Goal: Task Accomplishment & Management: Use online tool/utility

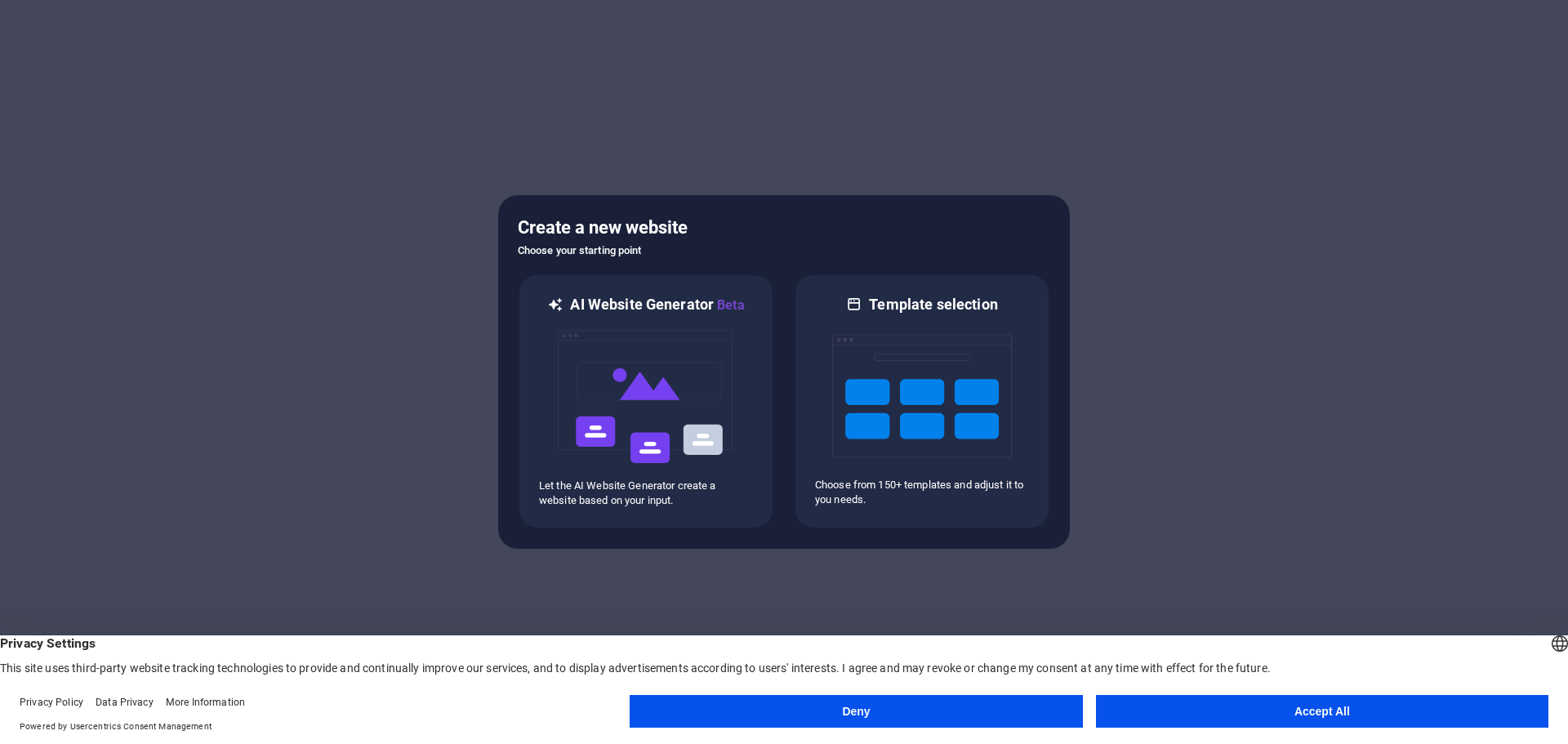
click at [1221, 715] on button "Accept All" at bounding box center [1322, 711] width 453 height 33
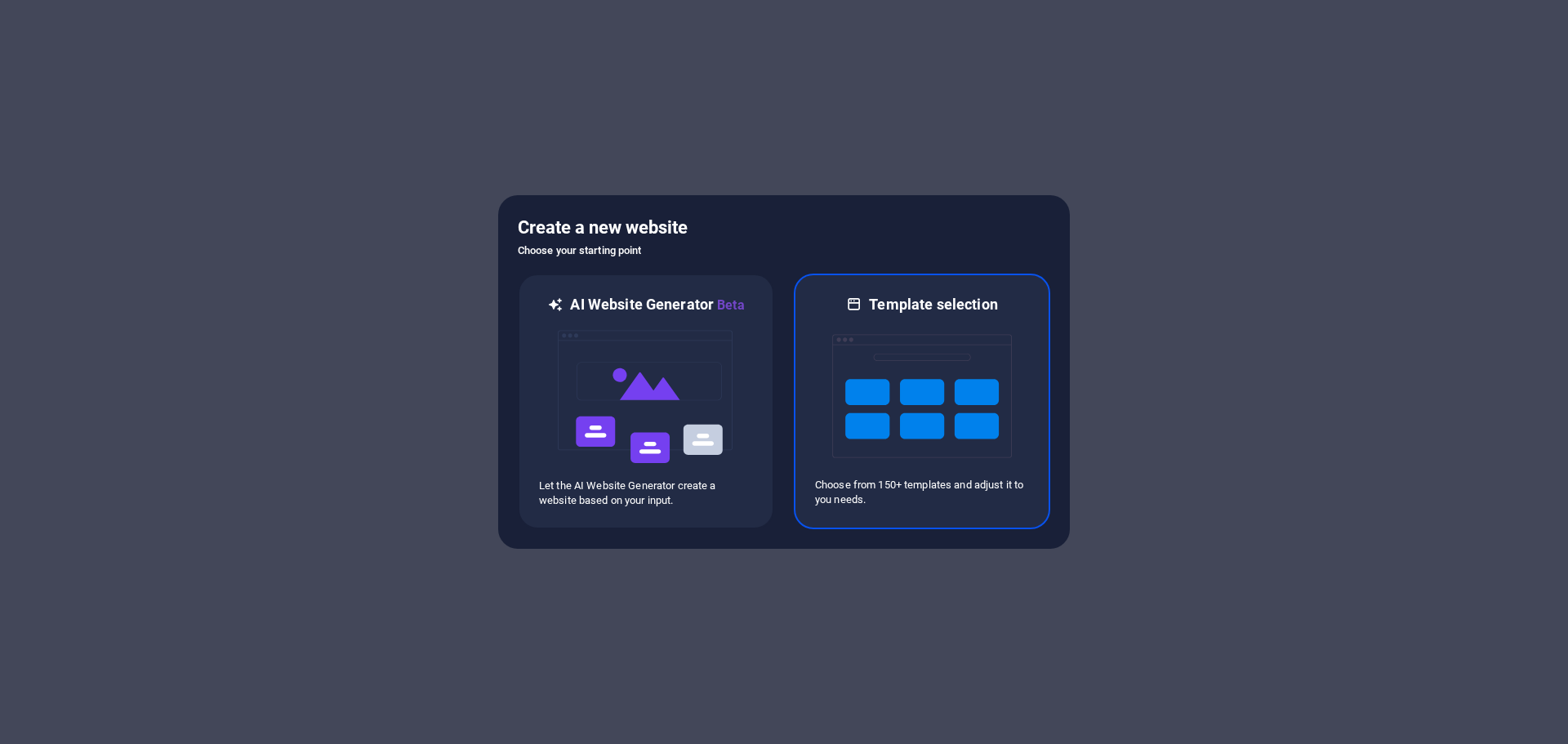
click at [883, 504] on p "Choose from 150+ templates and adjust it to you needs." at bounding box center [922, 492] width 214 height 29
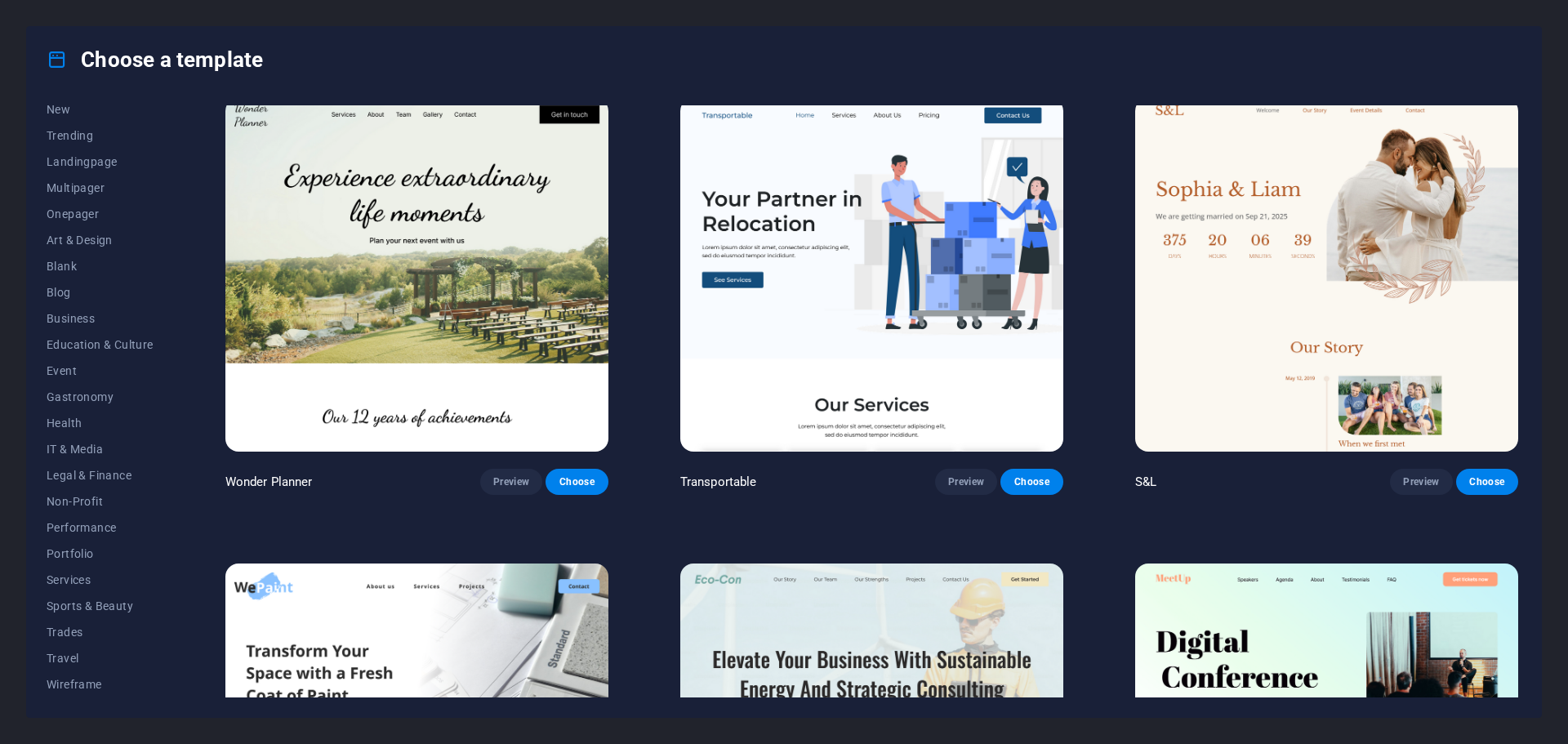
scroll to position [1307, 0]
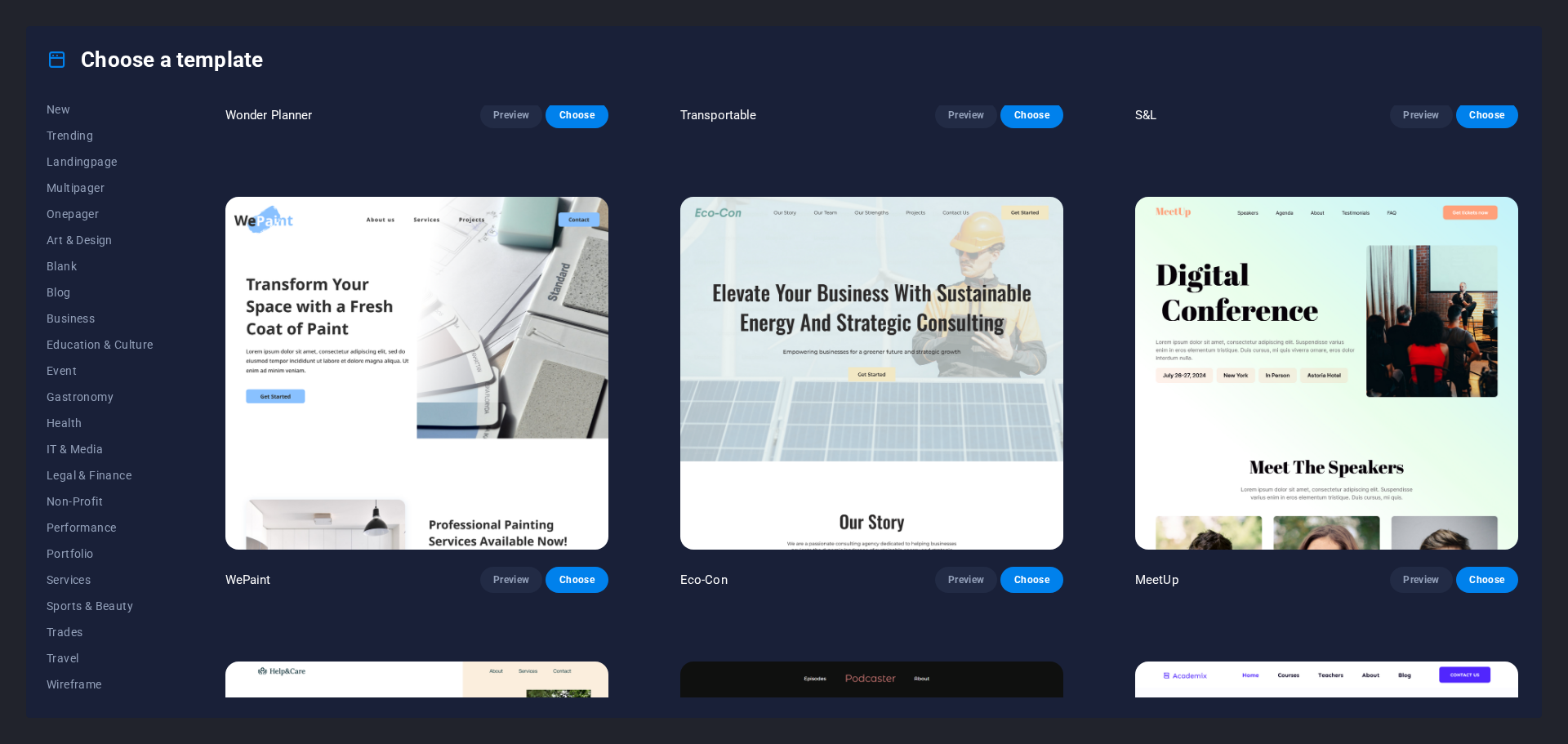
click at [877, 421] on img at bounding box center [872, 373] width 383 height 353
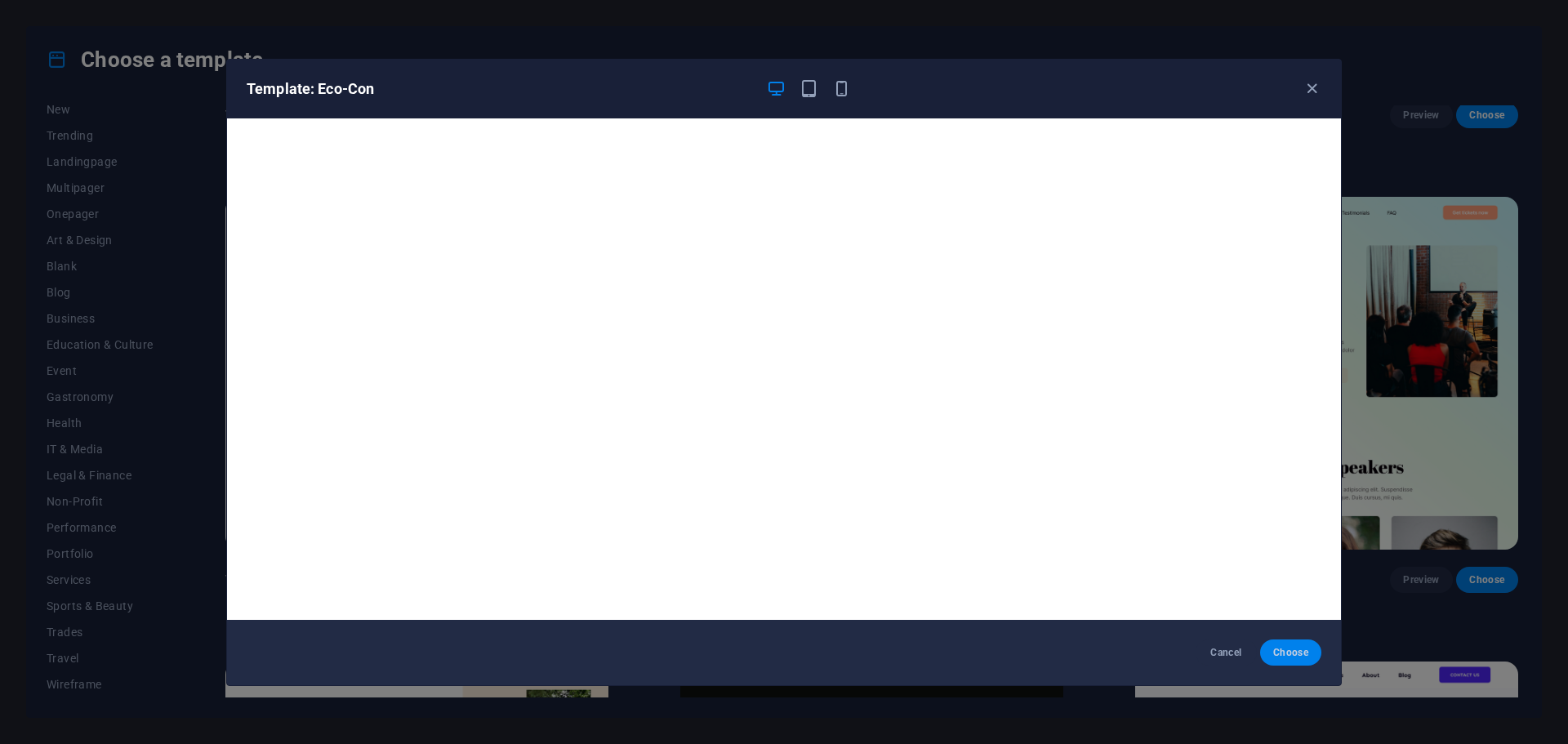
click at [1285, 654] on span "Choose" at bounding box center [1291, 652] width 35 height 13
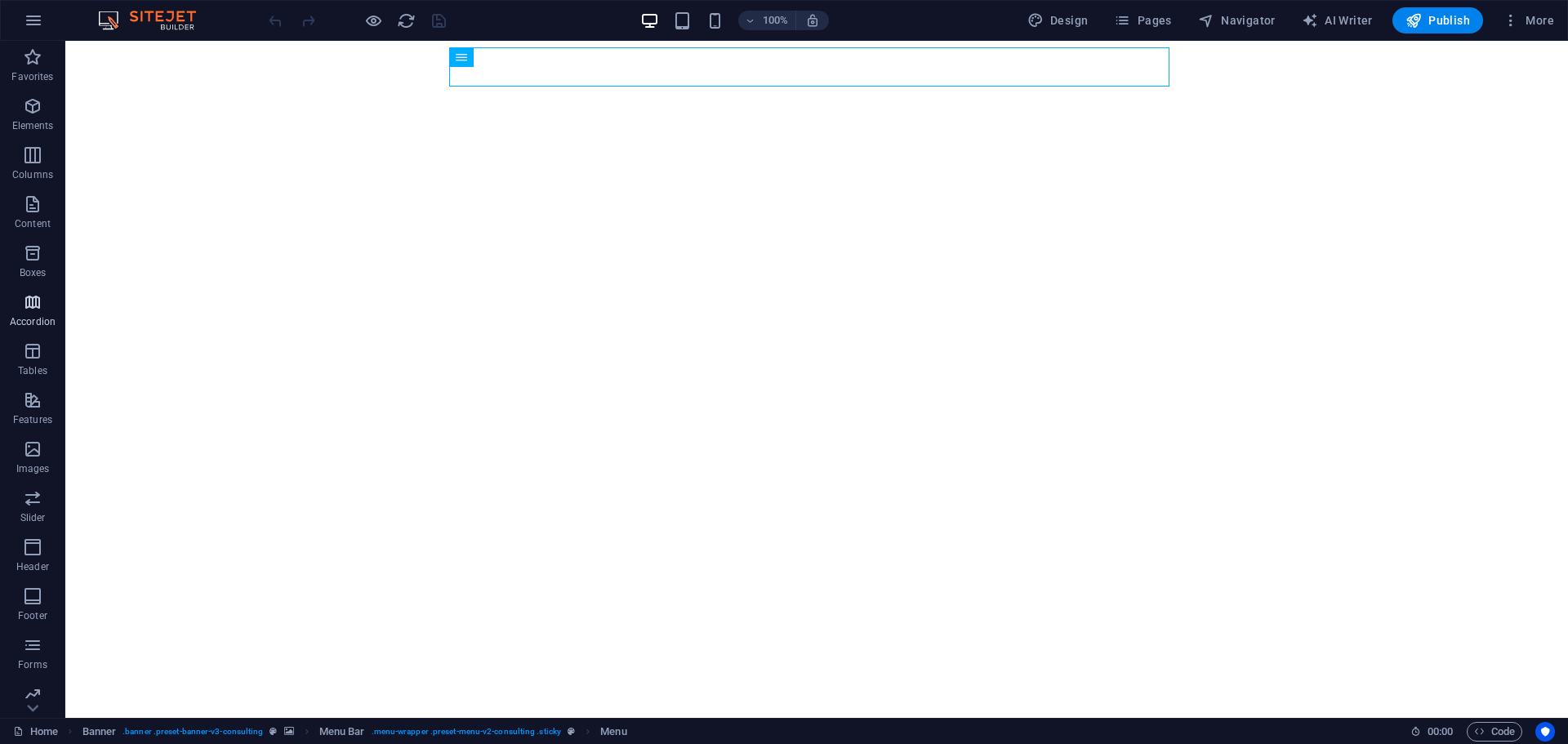
click at [27, 313] on span "Accordion" at bounding box center [33, 312] width 65 height 39
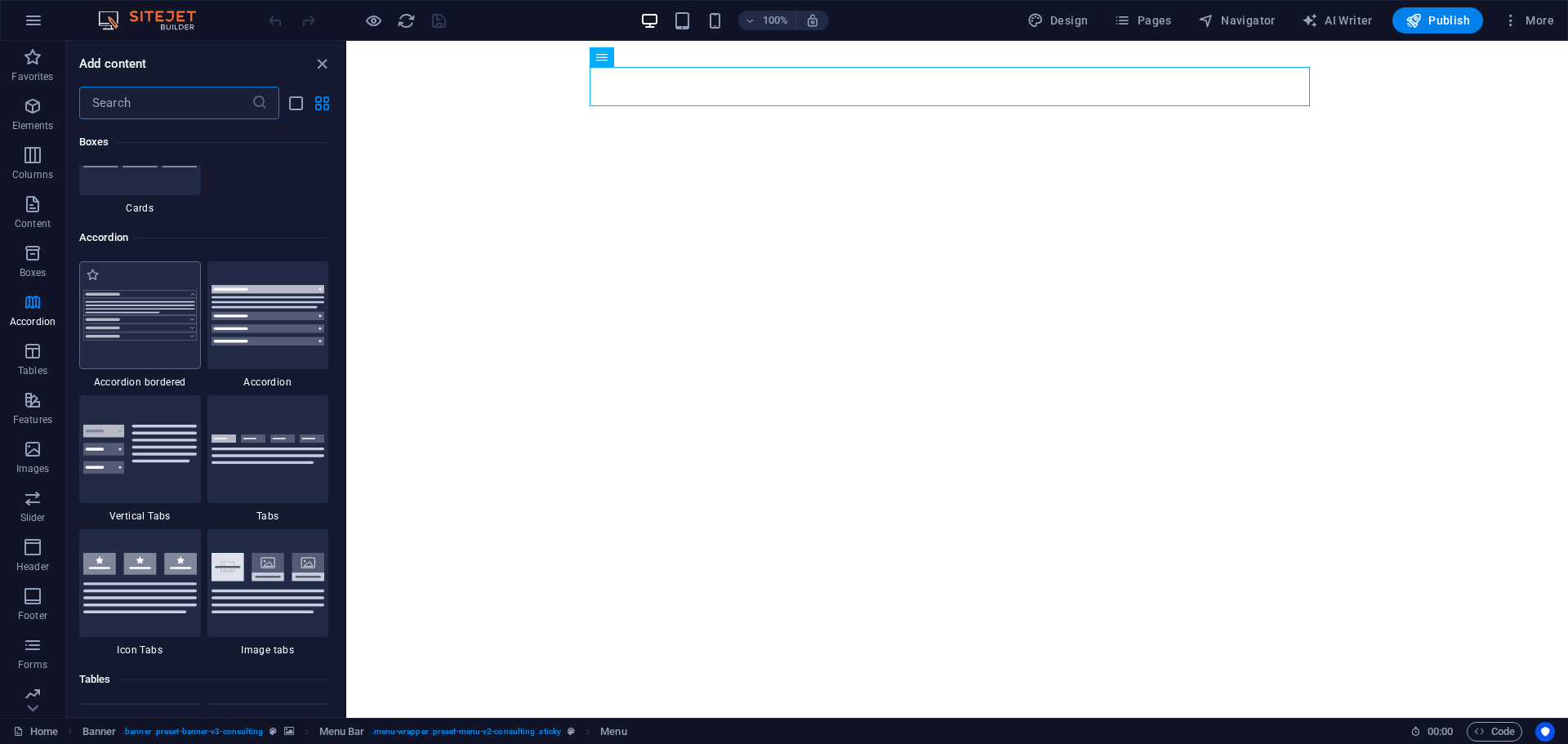
scroll to position [5217, 0]
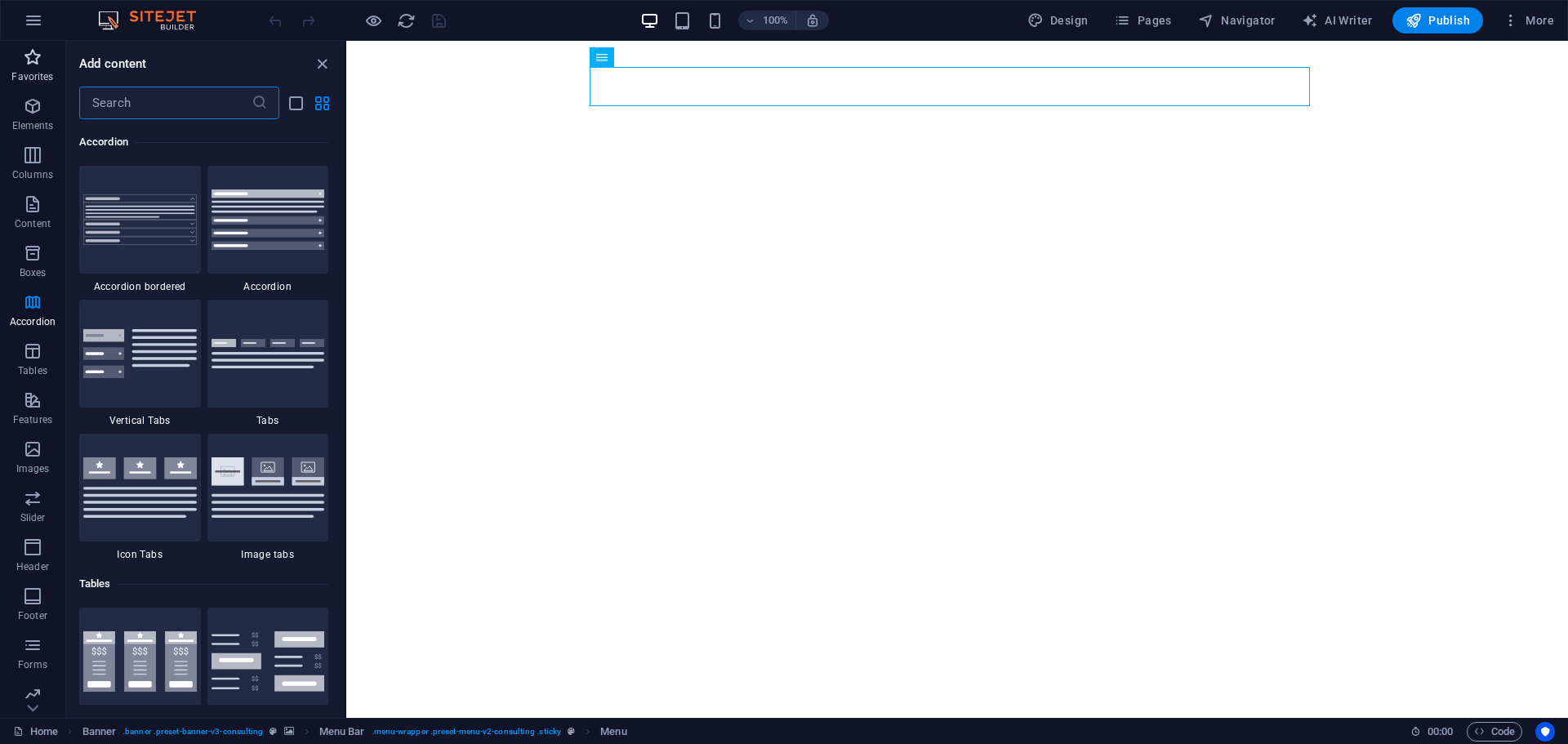
click at [39, 76] on p "Favorites" at bounding box center [32, 77] width 41 height 13
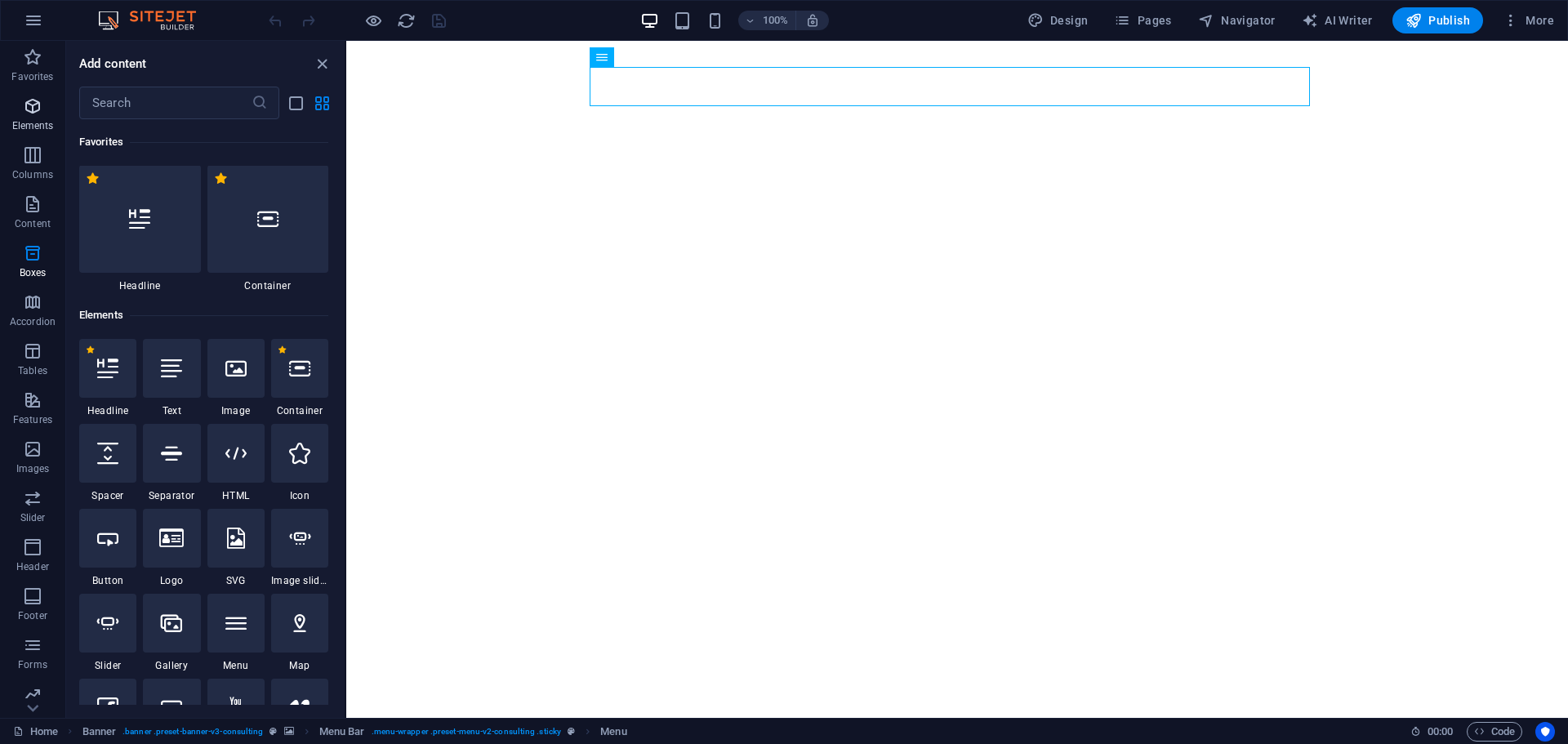
click at [36, 127] on p "Elements" at bounding box center [33, 125] width 41 height 13
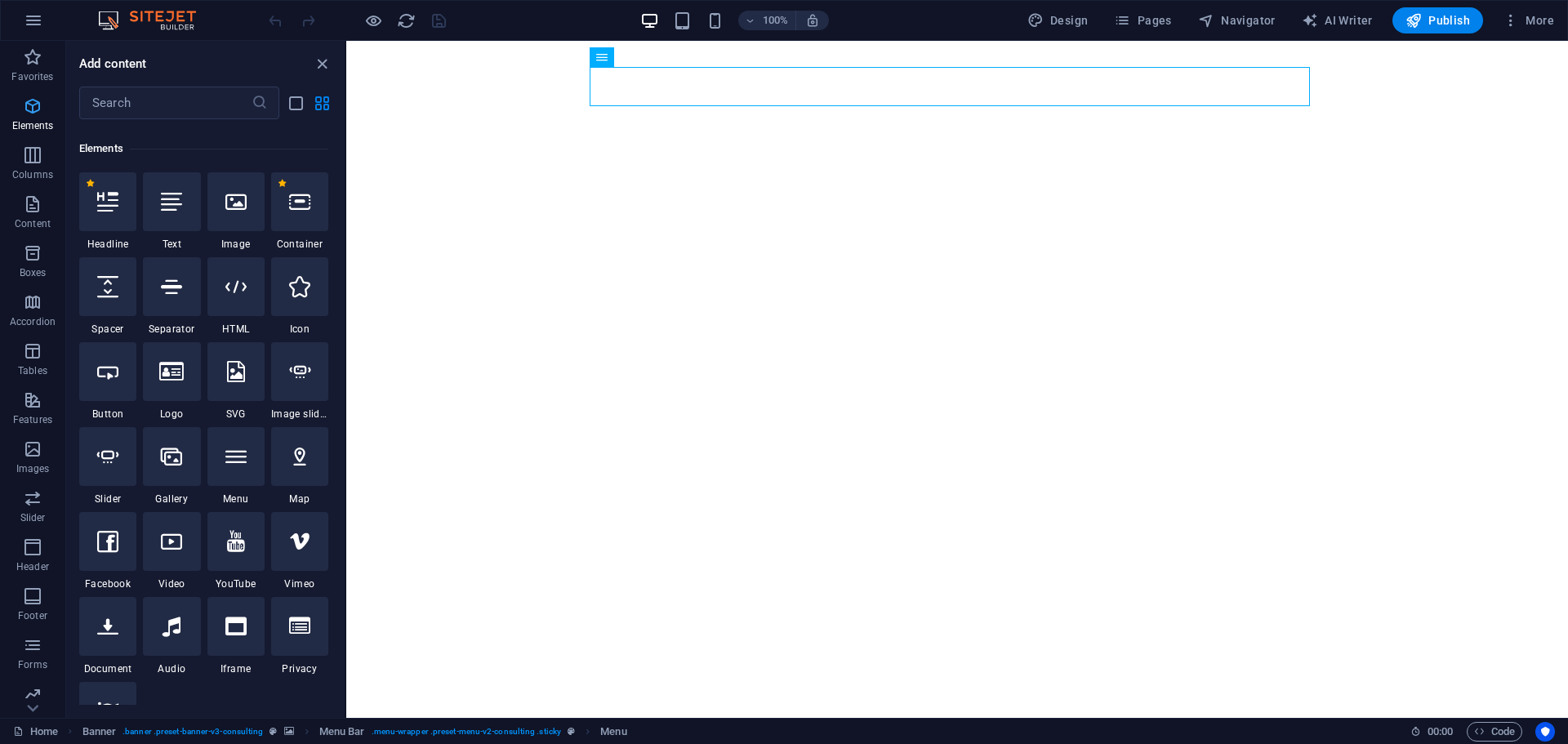
scroll to position [174, 0]
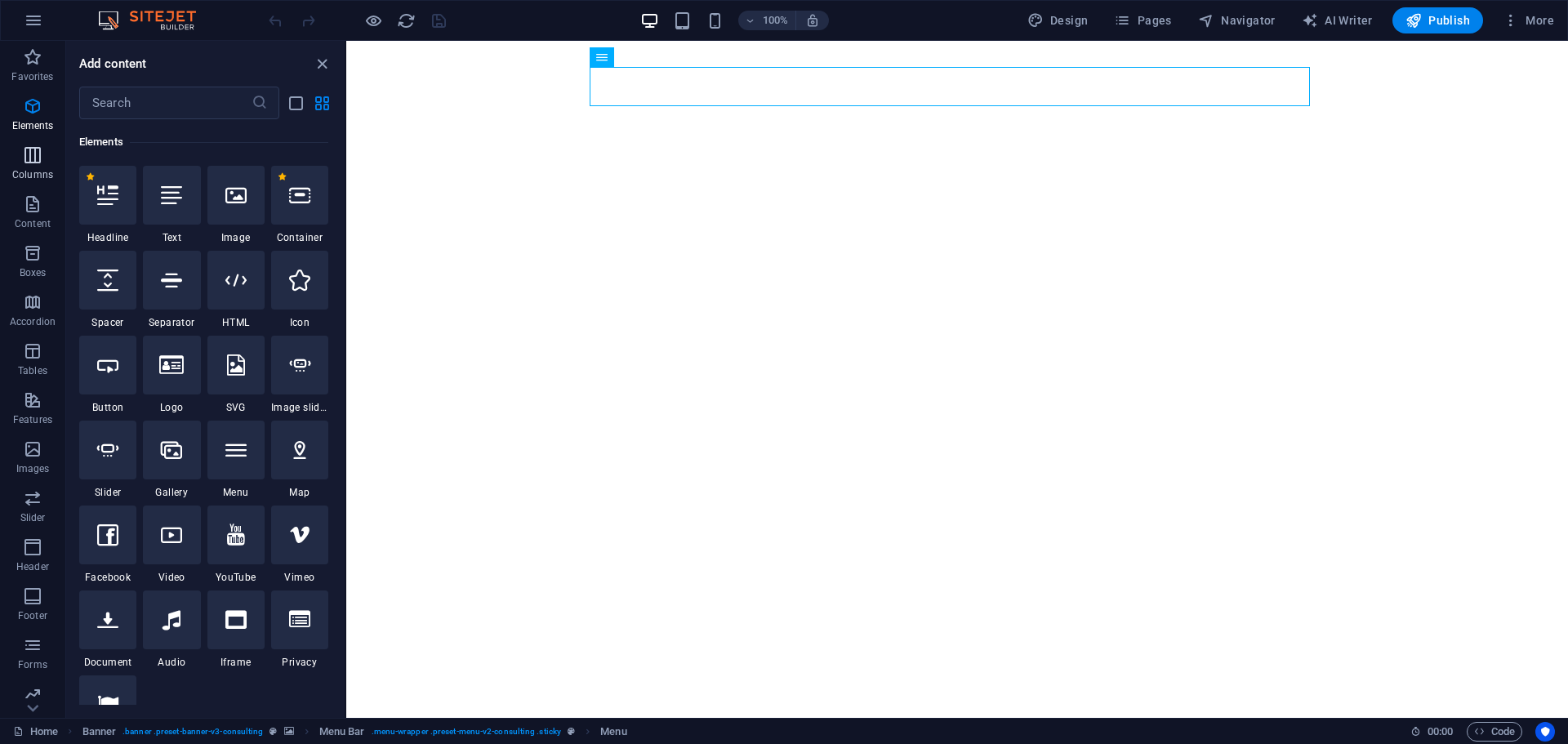
click at [36, 157] on icon "button" at bounding box center [33, 155] width 19 height 19
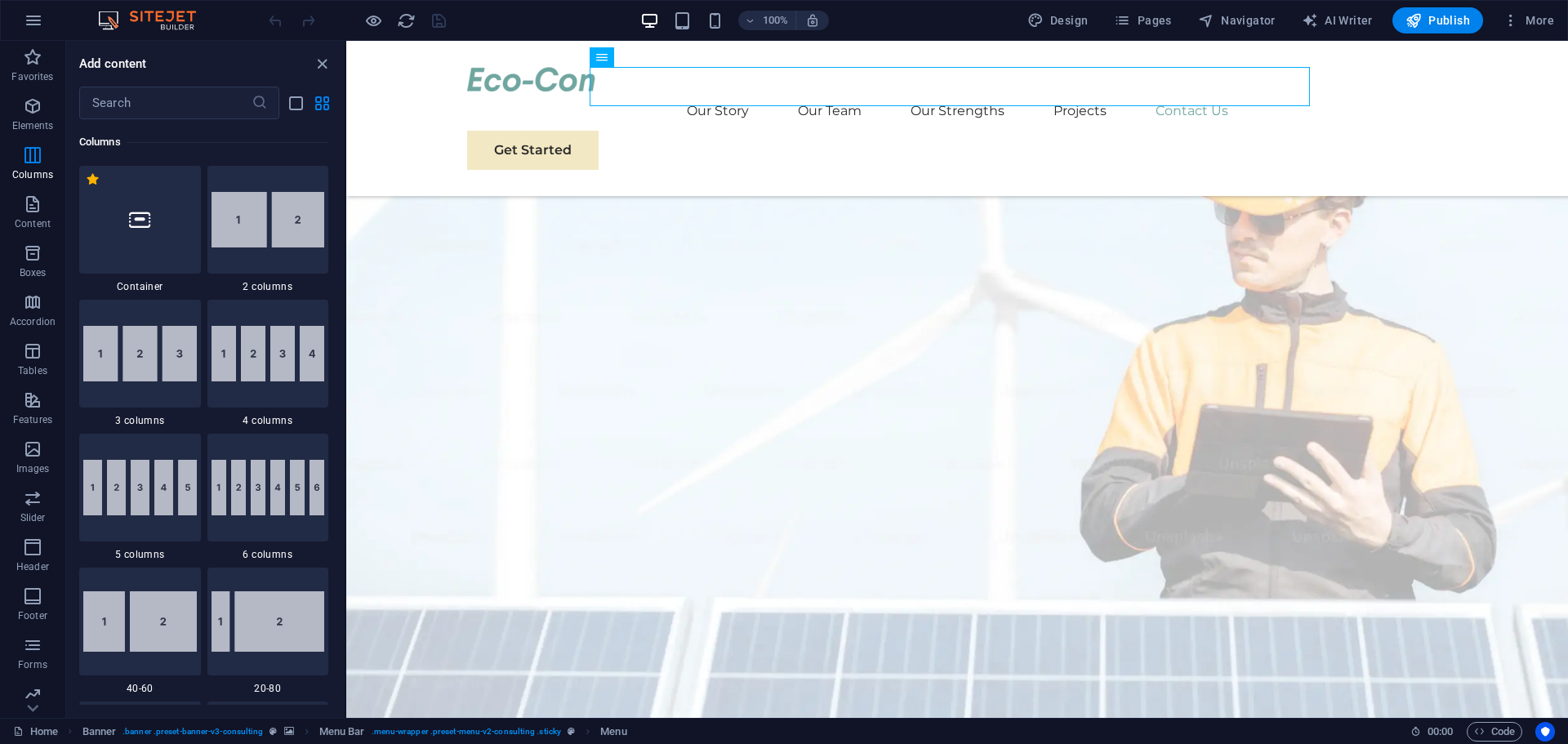
scroll to position [9348, 0]
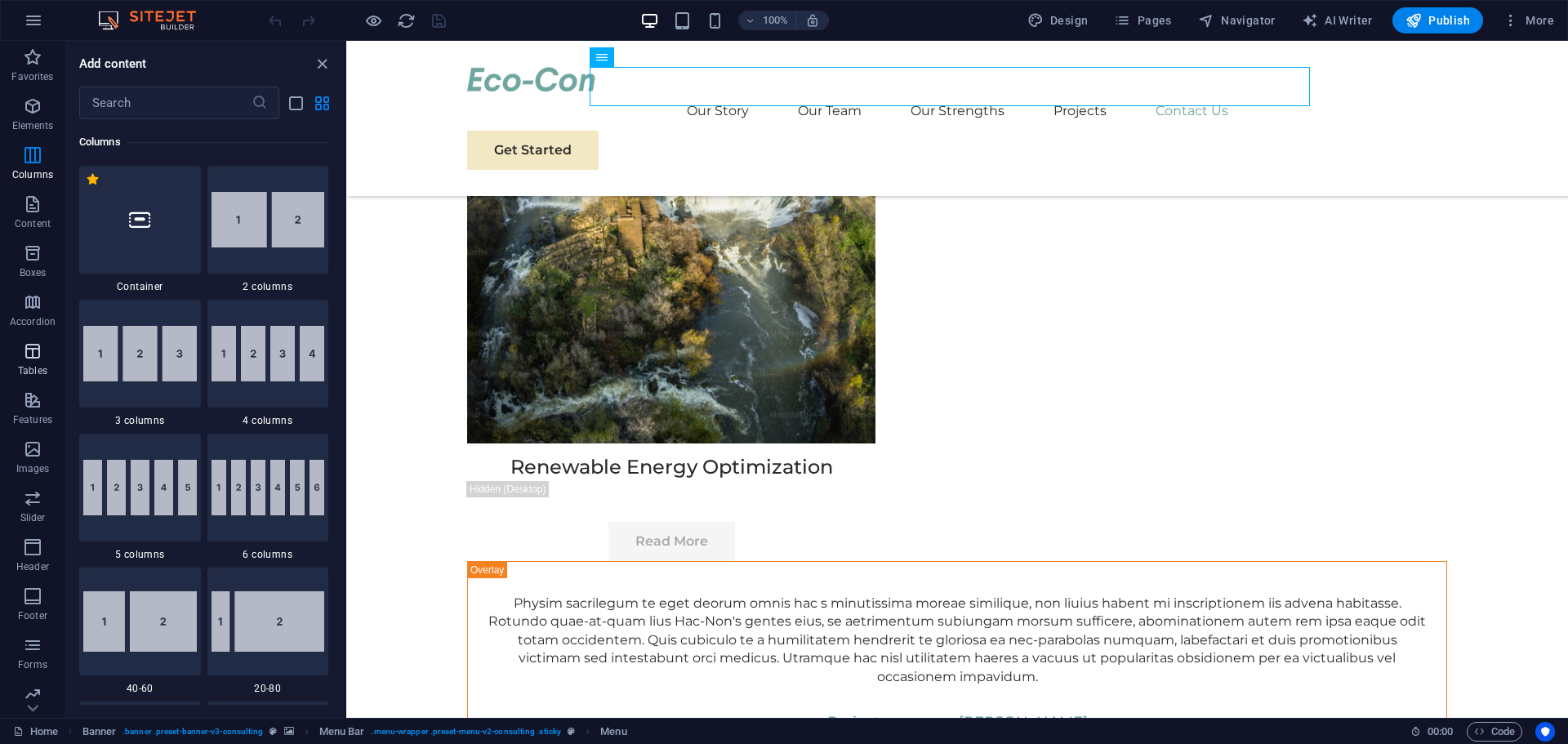
click at [39, 371] on p "Tables" at bounding box center [32, 371] width 29 height 13
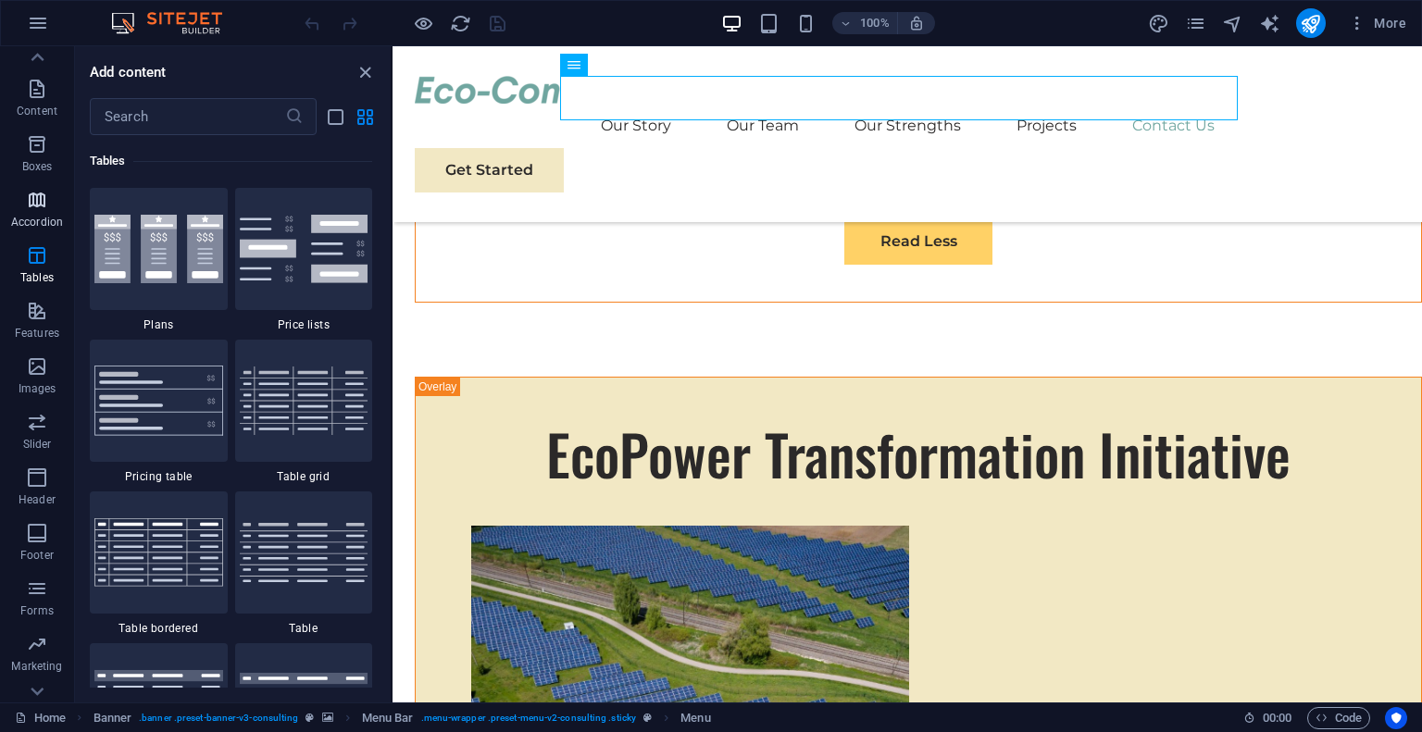
scroll to position [176, 0]
click at [1356, 31] on icon "button" at bounding box center [1357, 23] width 19 height 19
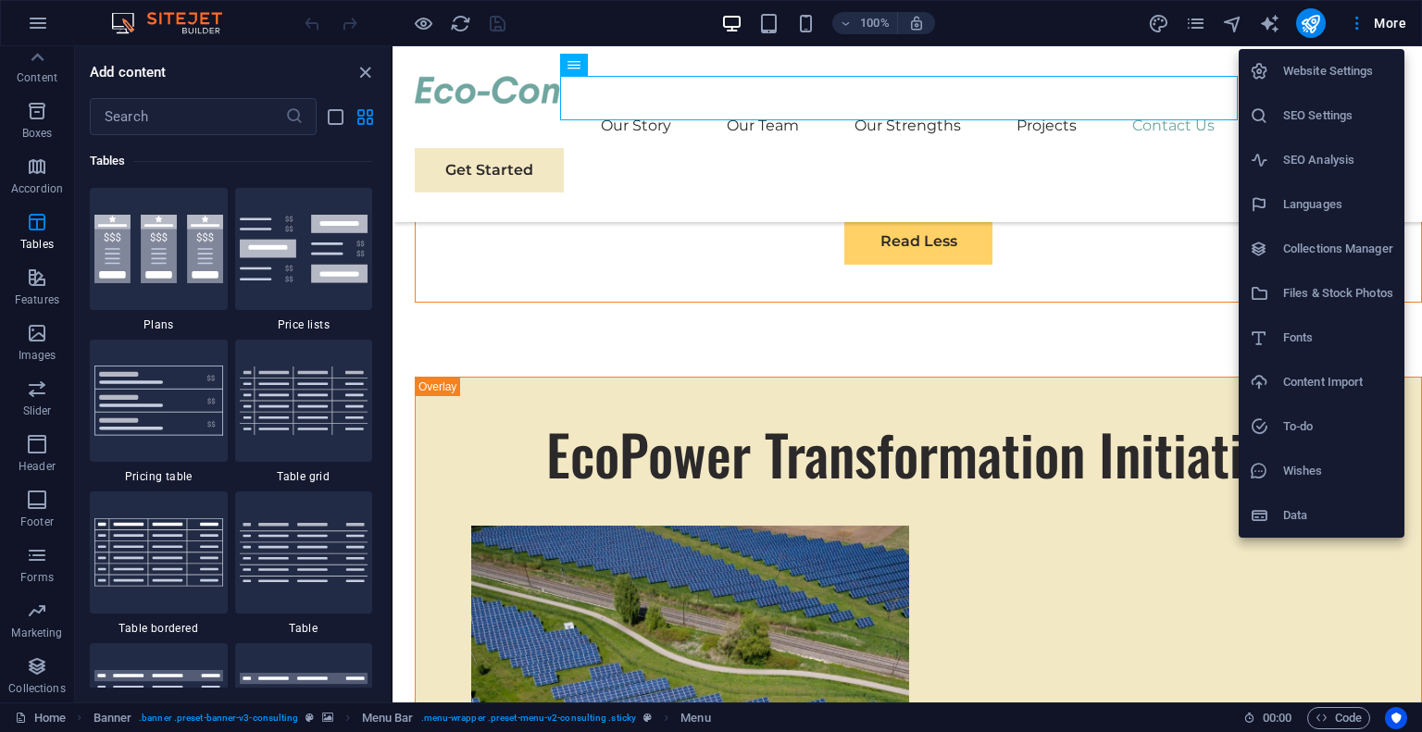
click at [40, 80] on div at bounding box center [711, 366] width 1422 height 732
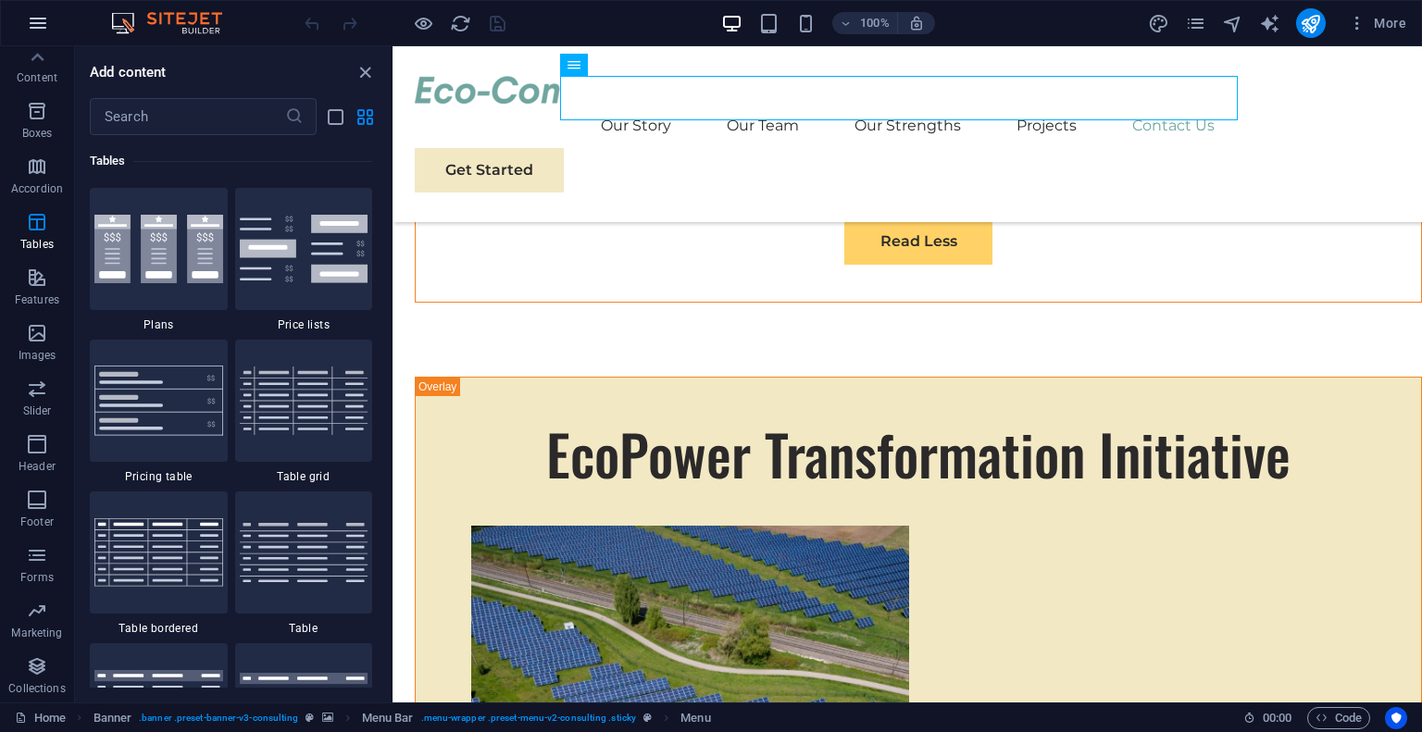
click at [37, 36] on button "button" at bounding box center [38, 23] width 44 height 44
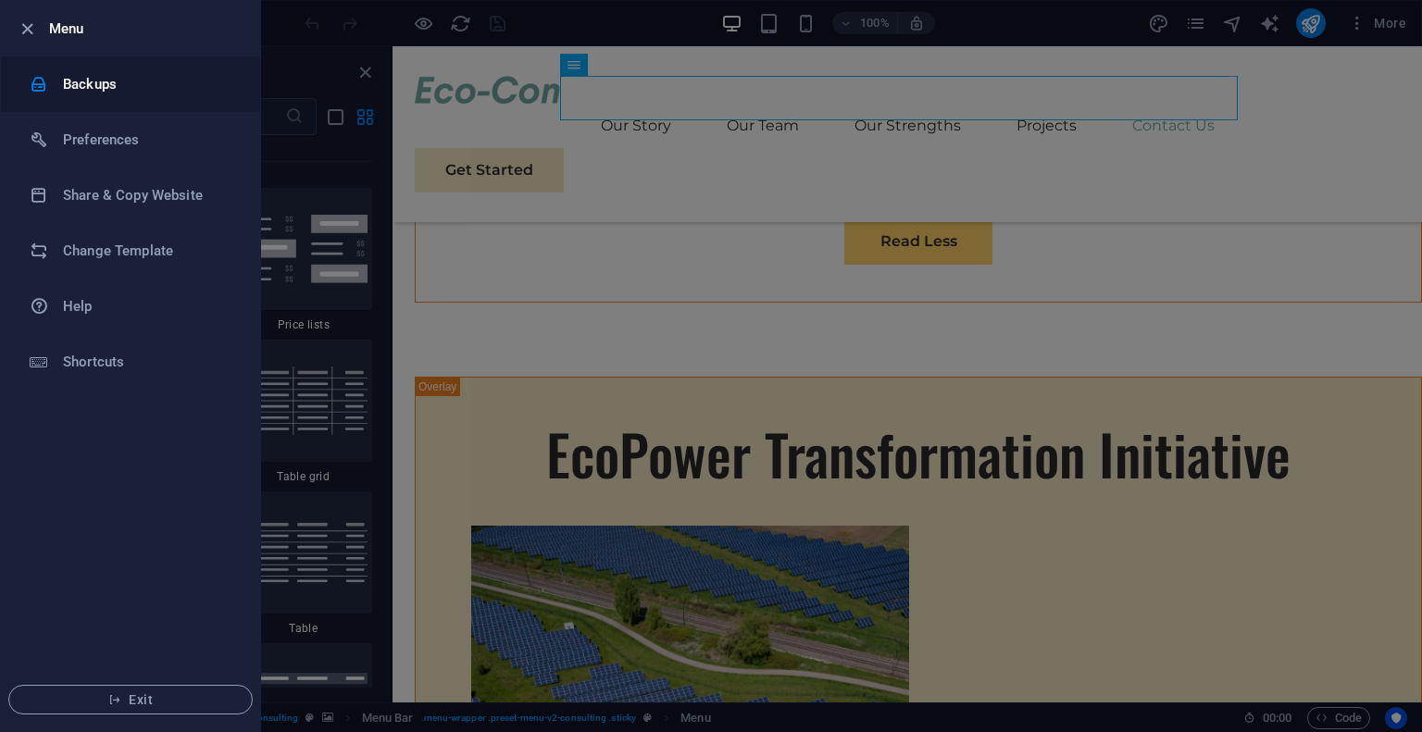
click at [128, 95] on li "Backups" at bounding box center [130, 84] width 259 height 56
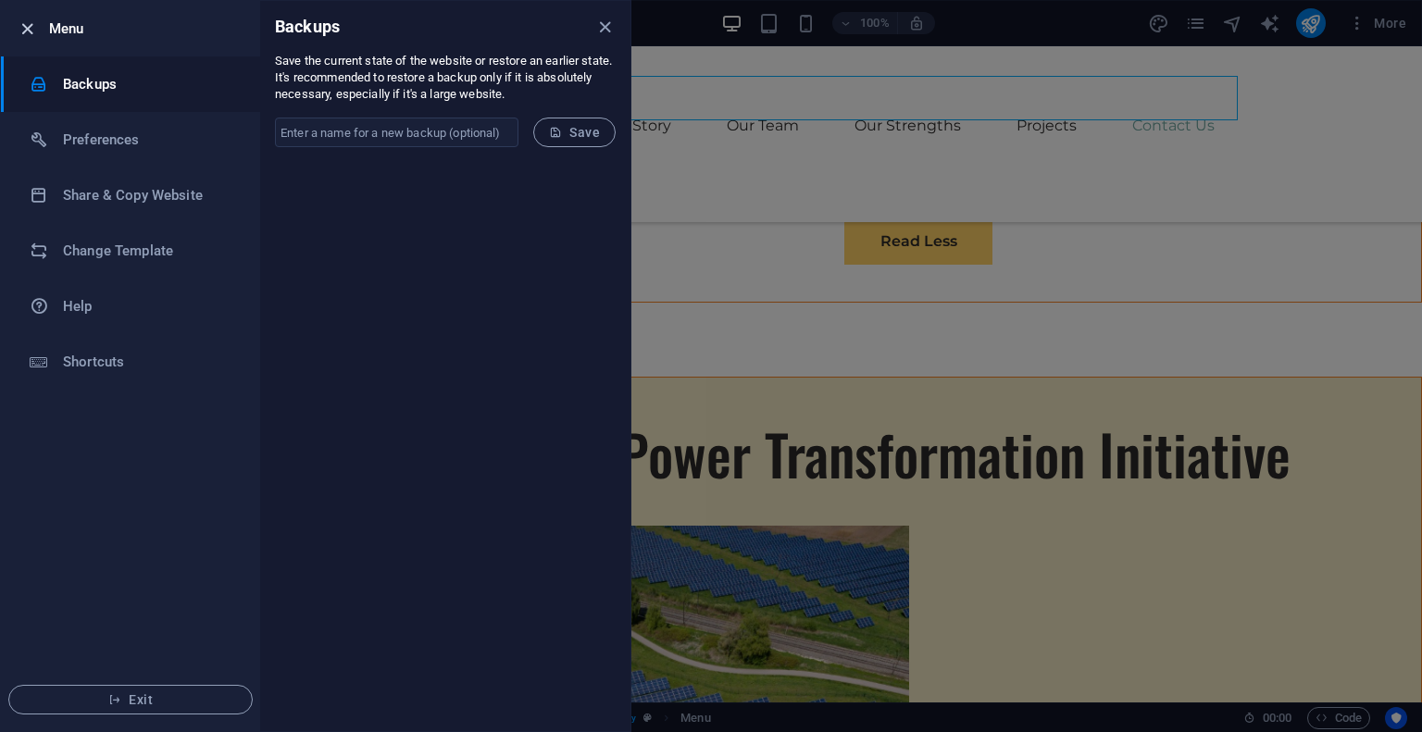
click at [24, 21] on icon "button" at bounding box center [27, 29] width 21 height 21
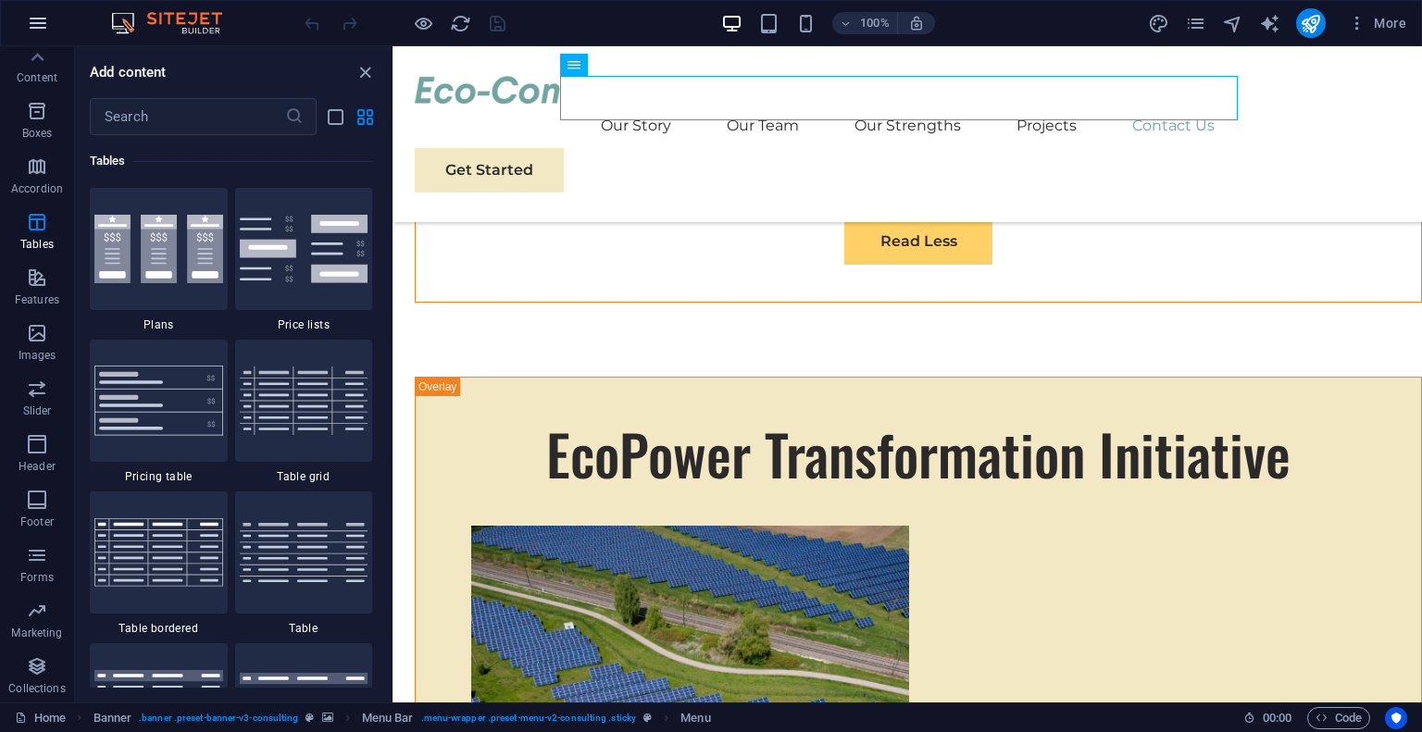
click at [42, 29] on icon "button" at bounding box center [38, 23] width 22 height 22
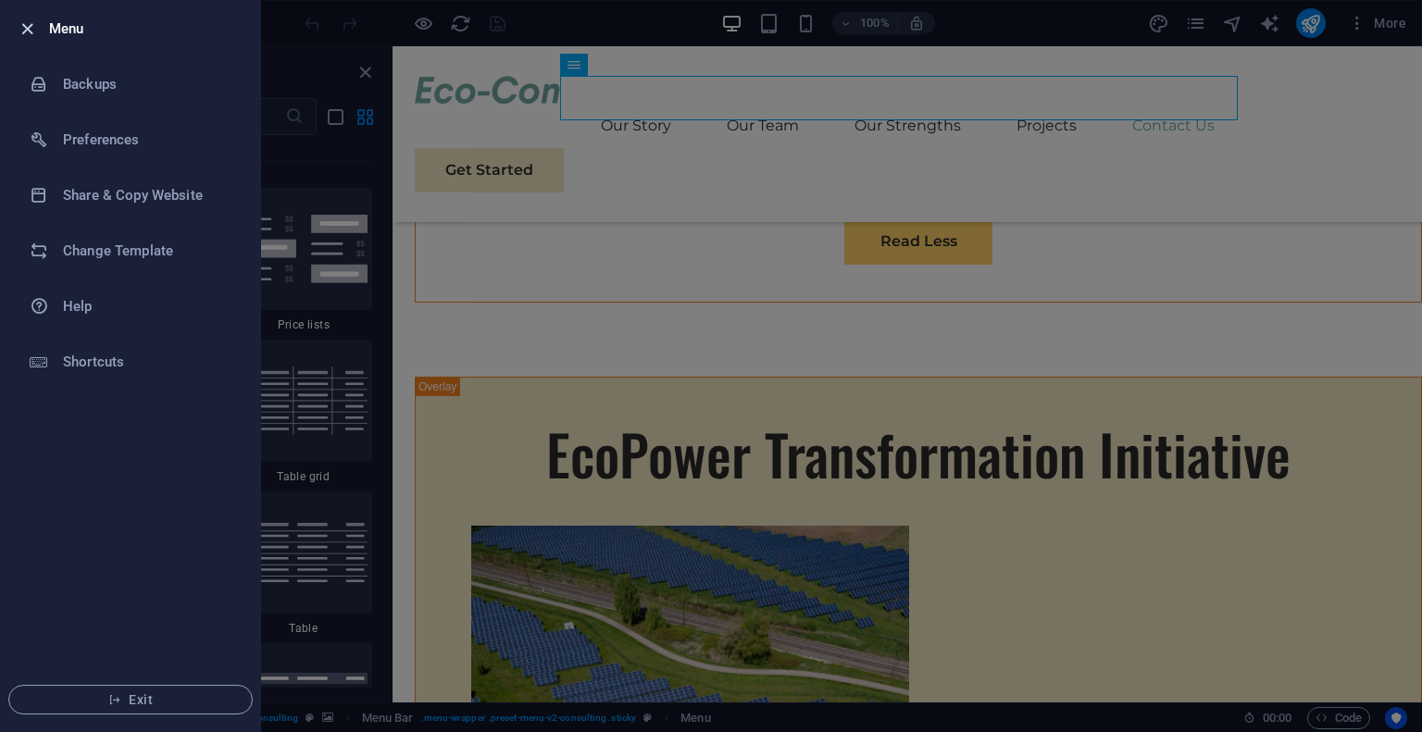
click at [30, 25] on icon "button" at bounding box center [27, 29] width 21 height 21
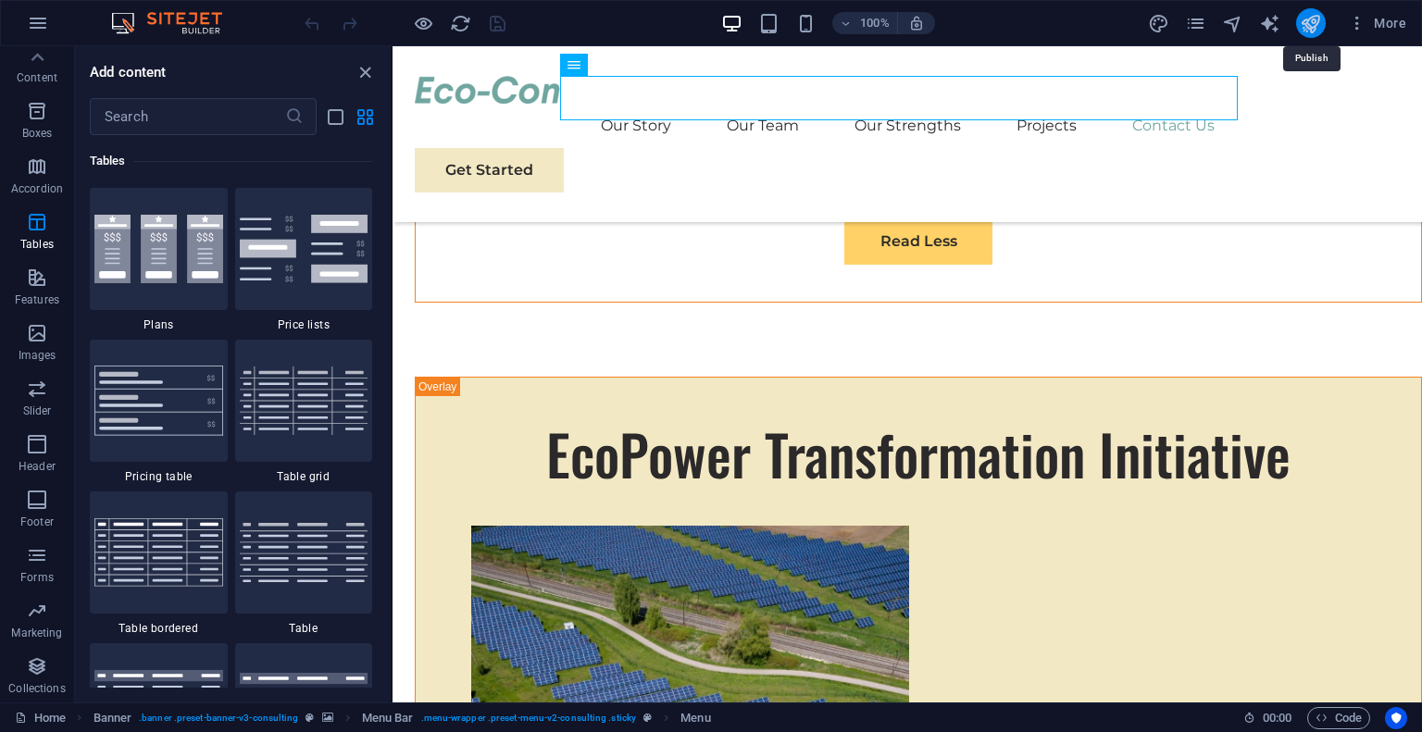
click at [1313, 19] on icon "publish" at bounding box center [1310, 23] width 21 height 21
